Goal: Information Seeking & Learning: Learn about a topic

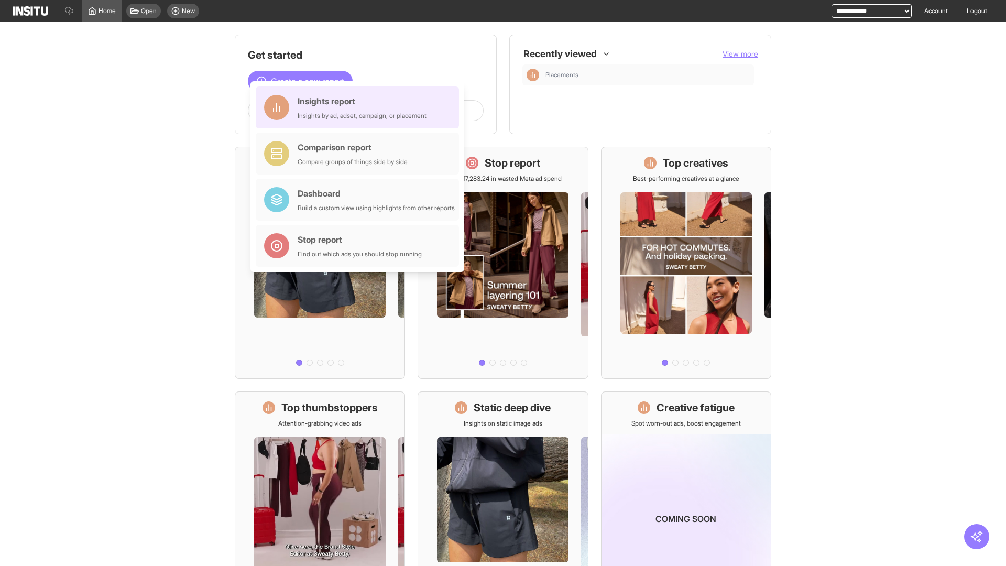
click at [360, 107] on div "Insights report Insights by ad, adset, campaign, or placement" at bounding box center [362, 107] width 129 height 25
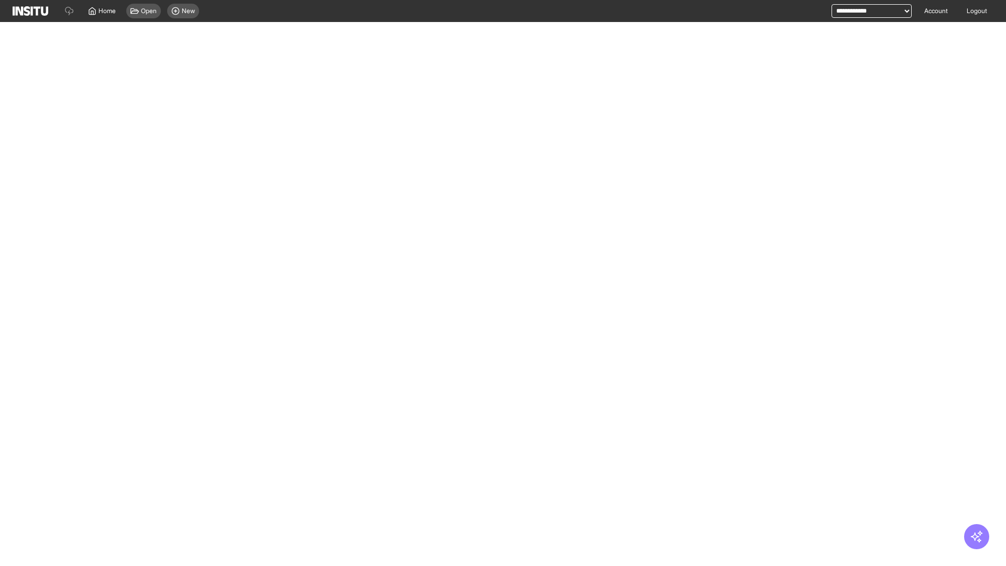
select select "**"
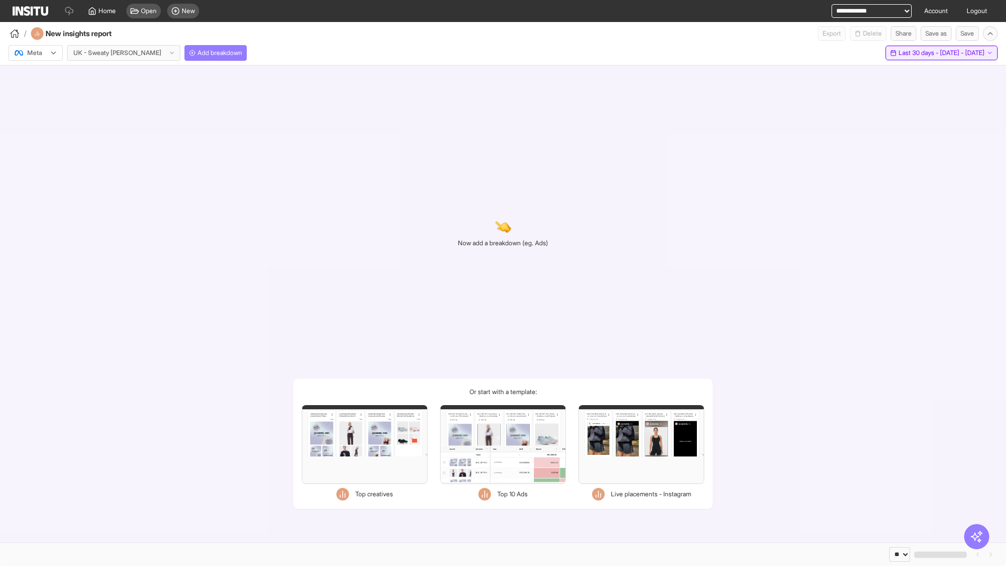
click at [918, 53] on span "Last 30 days - [DATE] - [DATE]" at bounding box center [941, 53] width 86 height 8
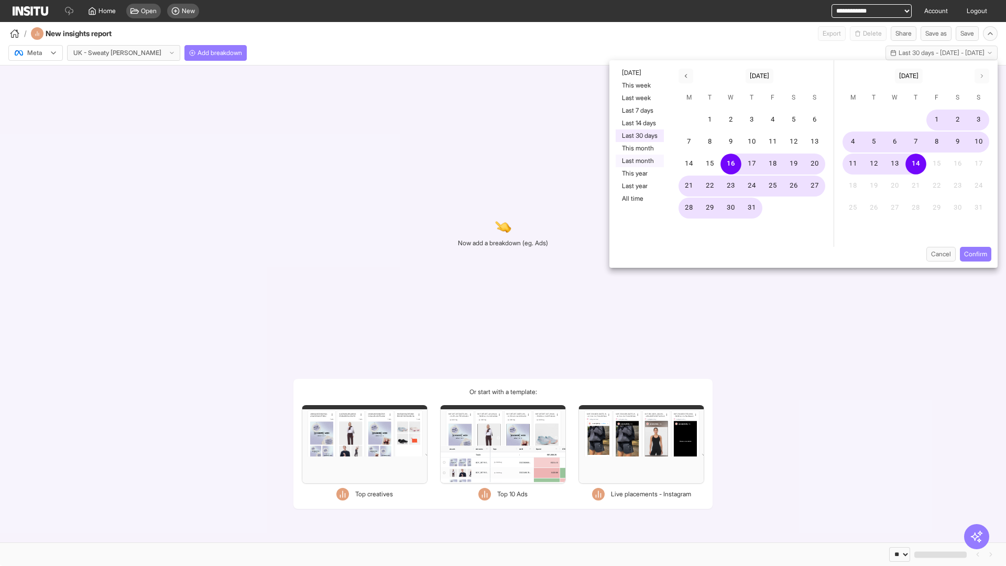
click at [639, 161] on button "Last month" at bounding box center [640, 161] width 48 height 13
